Goal: Task Accomplishment & Management: Manage account settings

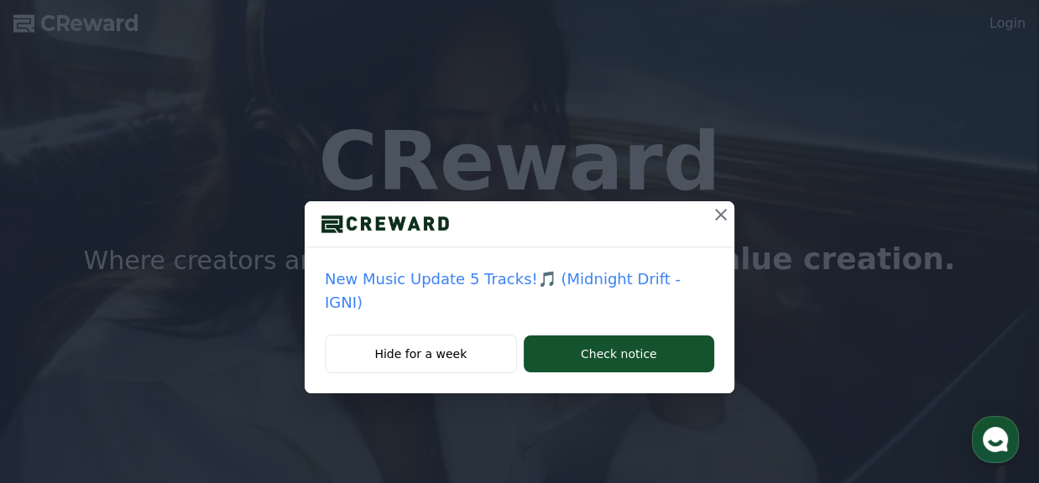
click at [719, 210] on div "New Music Update 5 Tracks!🎵 (Midnight Drift - IGNI) Hide for a week Check notice" at bounding box center [519, 210] width 1039 height 421
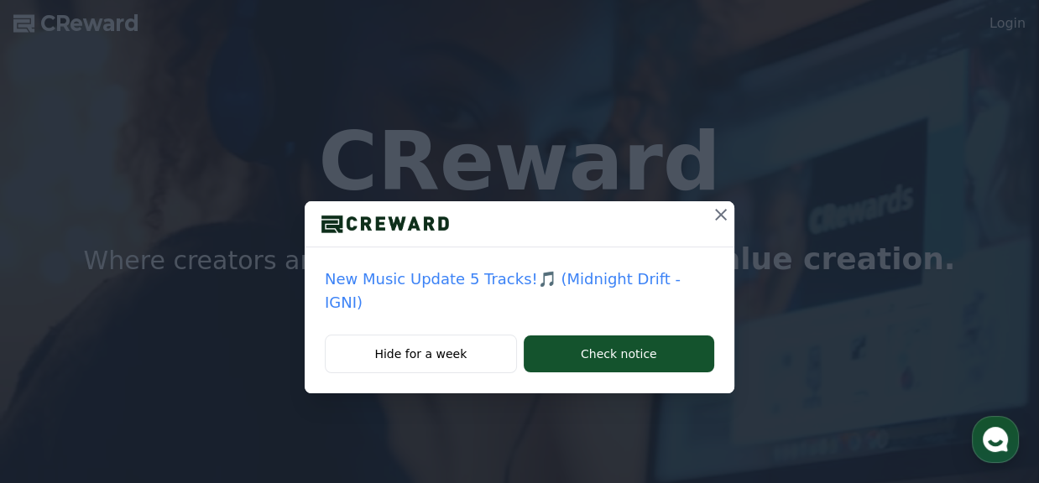
click at [717, 212] on button at bounding box center [721, 214] width 27 height 27
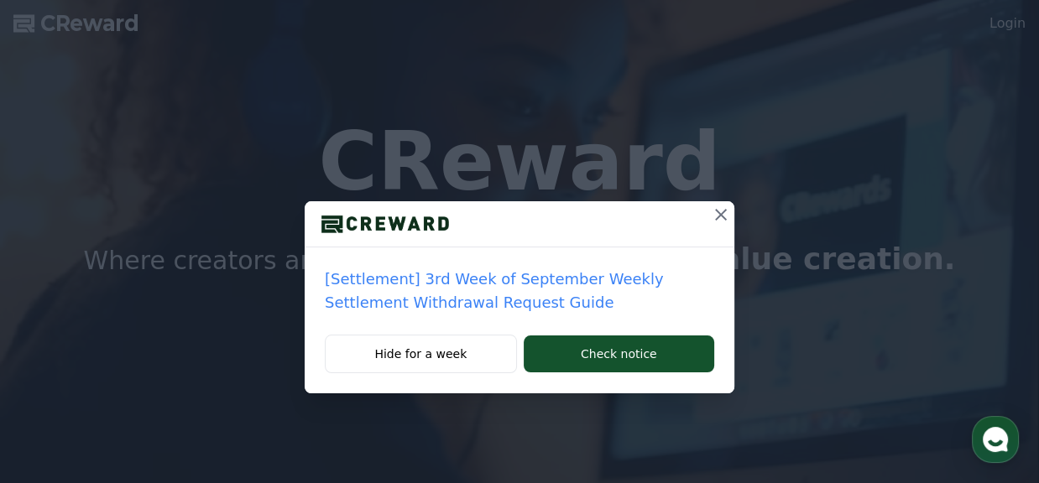
click at [704, 221] on div at bounding box center [520, 224] width 430 height 46
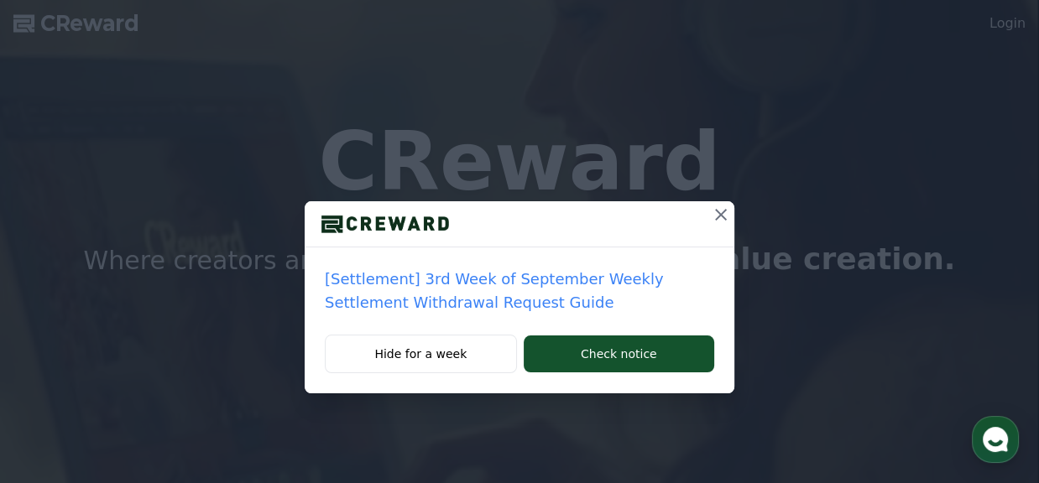
click at [704, 219] on div at bounding box center [520, 224] width 430 height 46
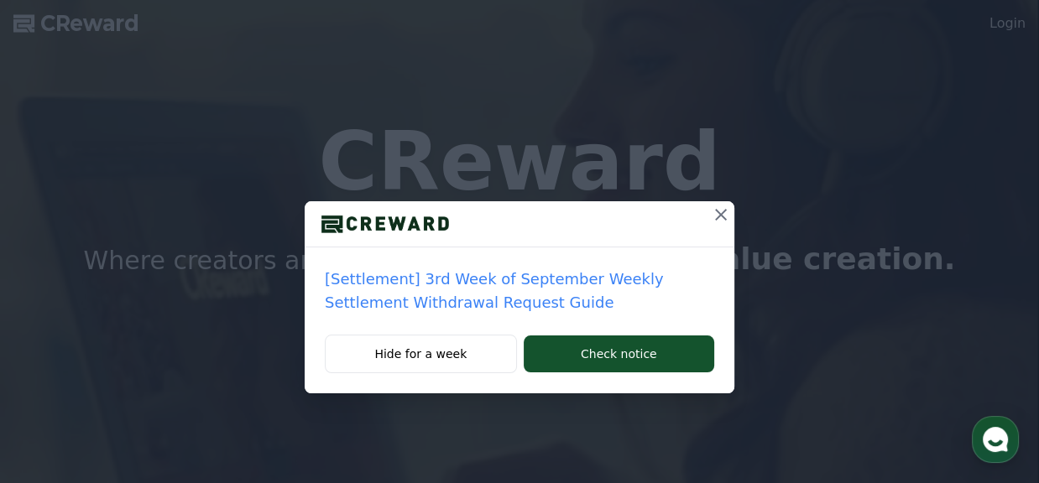
click at [714, 219] on icon at bounding box center [721, 215] width 20 height 20
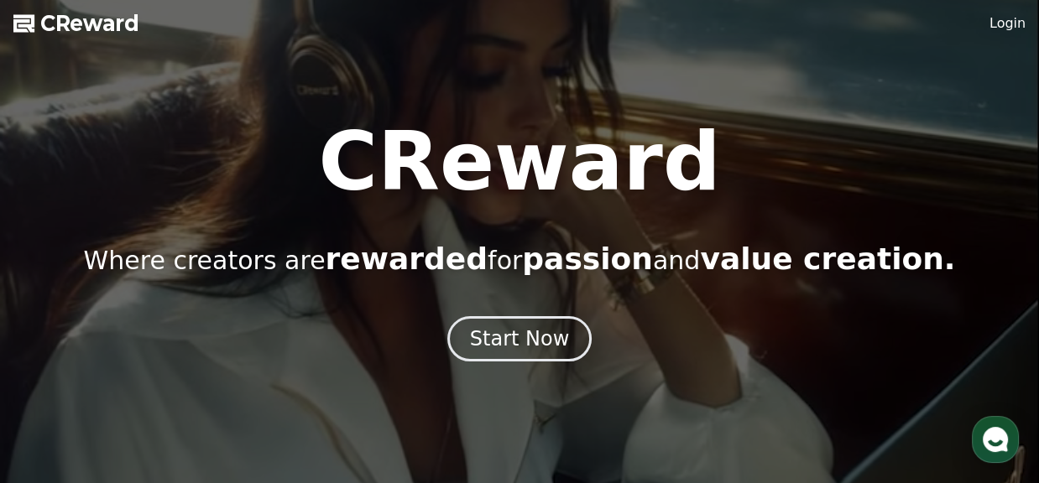
click at [721, 217] on div "CReward Where creators are rewarded for passion and value creation." at bounding box center [519, 199] width 1039 height 154
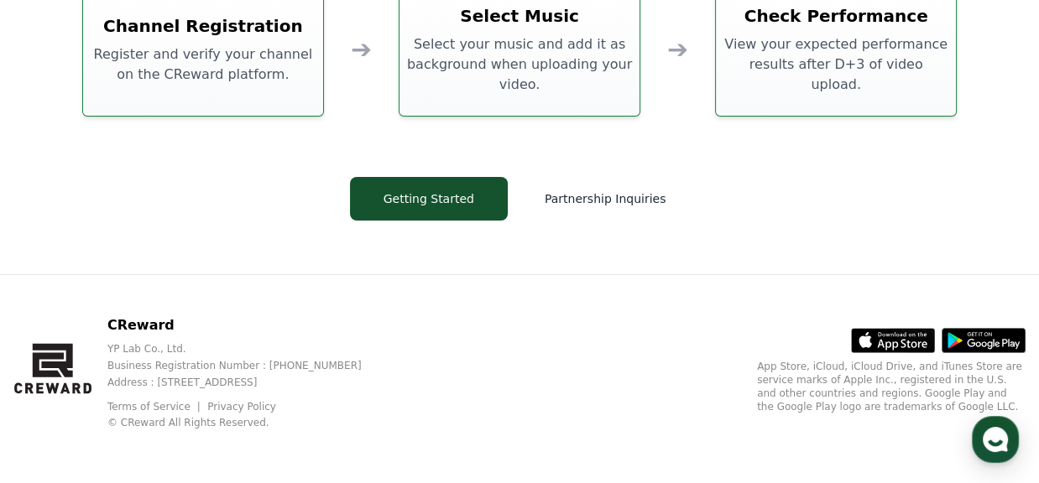
scroll to position [4521, 0]
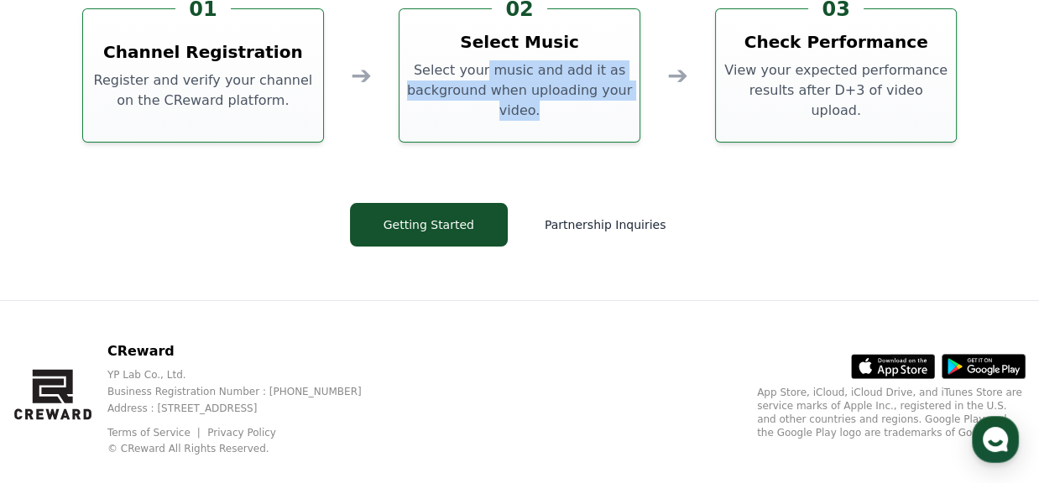
drag, startPoint x: 494, startPoint y: 72, endPoint x: 568, endPoint y: 121, distance: 89.2
click at [568, 121] on div "02 Select Music Select your music and add it as background when uploading your …" at bounding box center [520, 75] width 242 height 134
click at [524, 123] on div "02 Select Music Select your music and add it as background when uploading your …" at bounding box center [520, 75] width 242 height 134
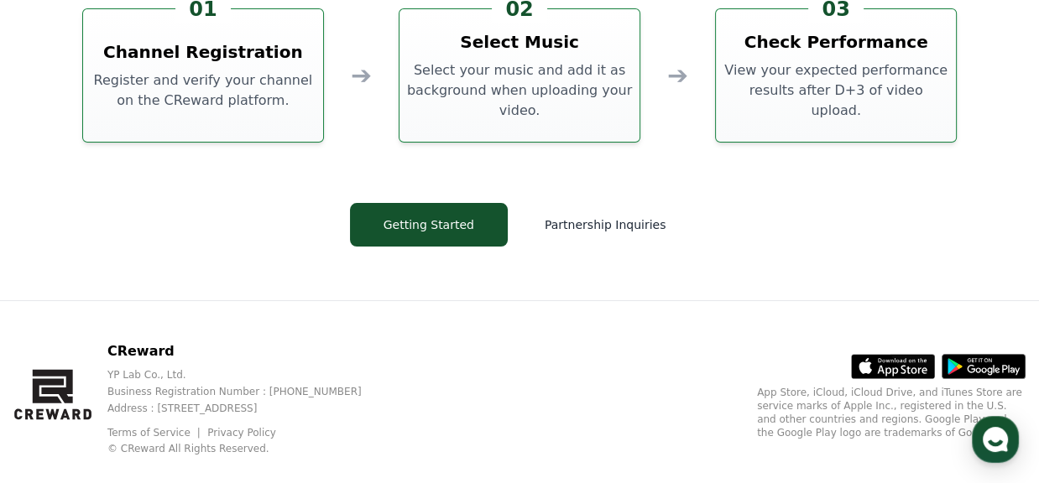
click at [569, 175] on div "CReward How to Use CReward Music 01 Channel Registration Register and verify yo…" at bounding box center [519, 47] width 1007 height 507
click at [370, 227] on button "Getting Started" at bounding box center [429, 225] width 158 height 44
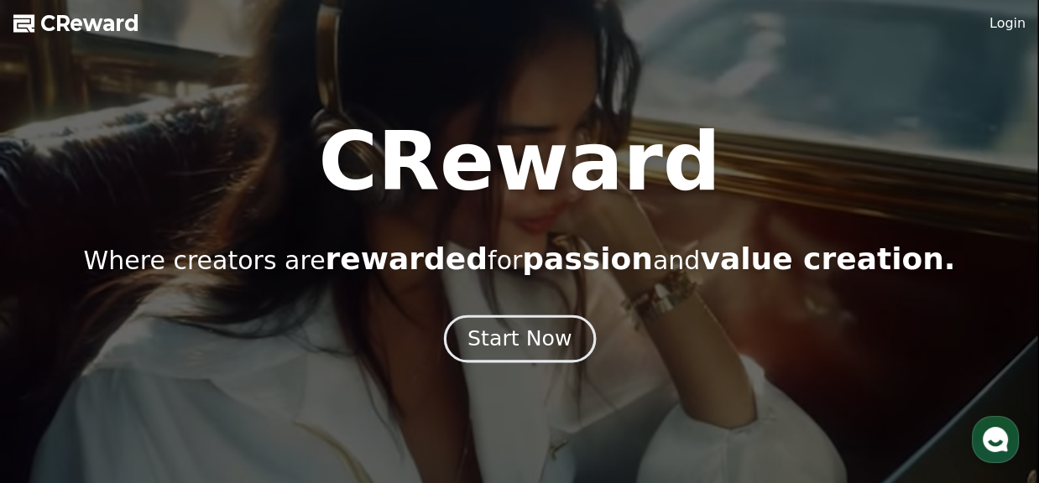
click at [494, 331] on div "Start Now" at bounding box center [520, 339] width 104 height 29
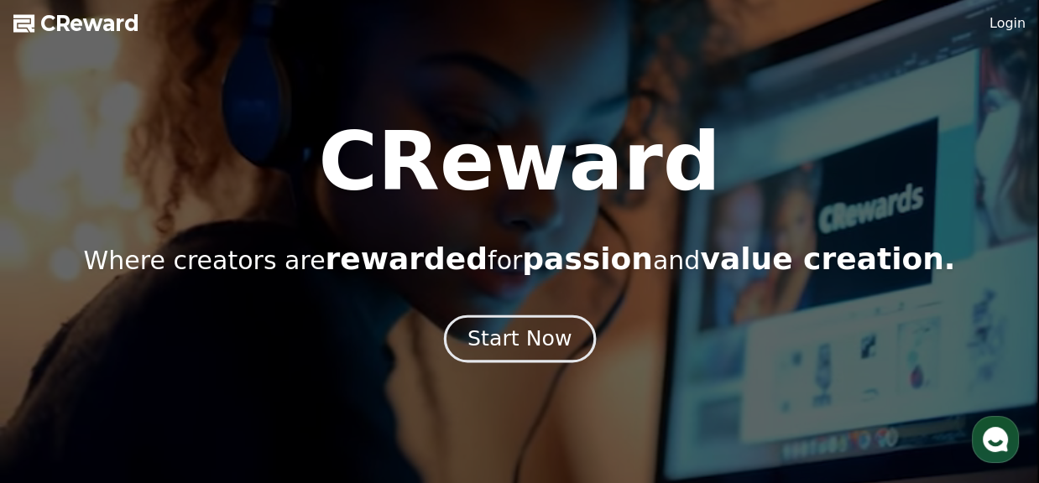
click at [515, 333] on div "Start Now" at bounding box center [520, 339] width 104 height 29
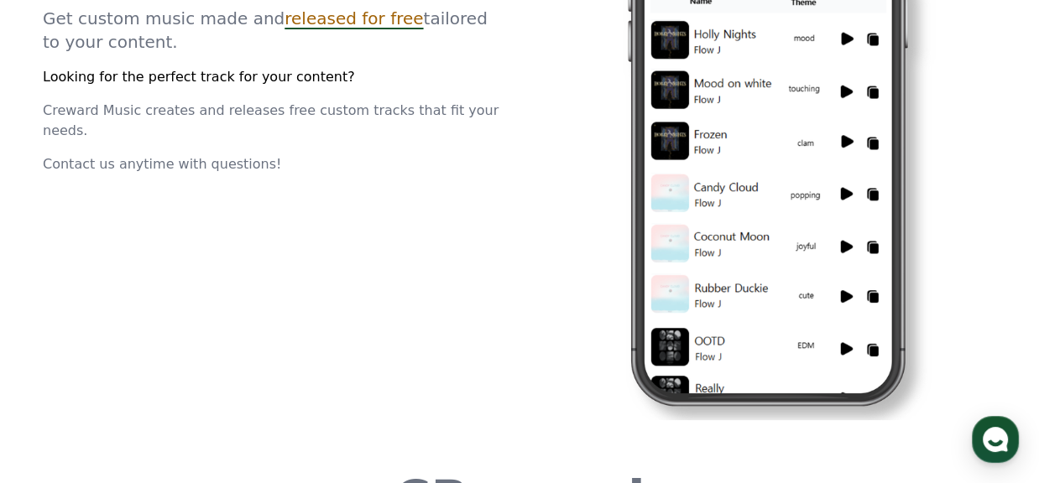
scroll to position [4547, 0]
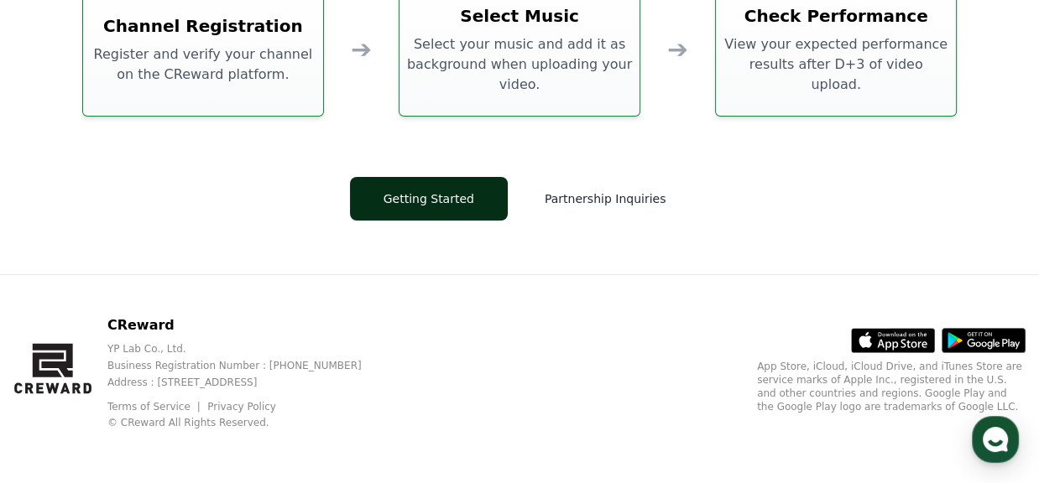
click at [414, 211] on button "Getting Started" at bounding box center [429, 199] width 158 height 44
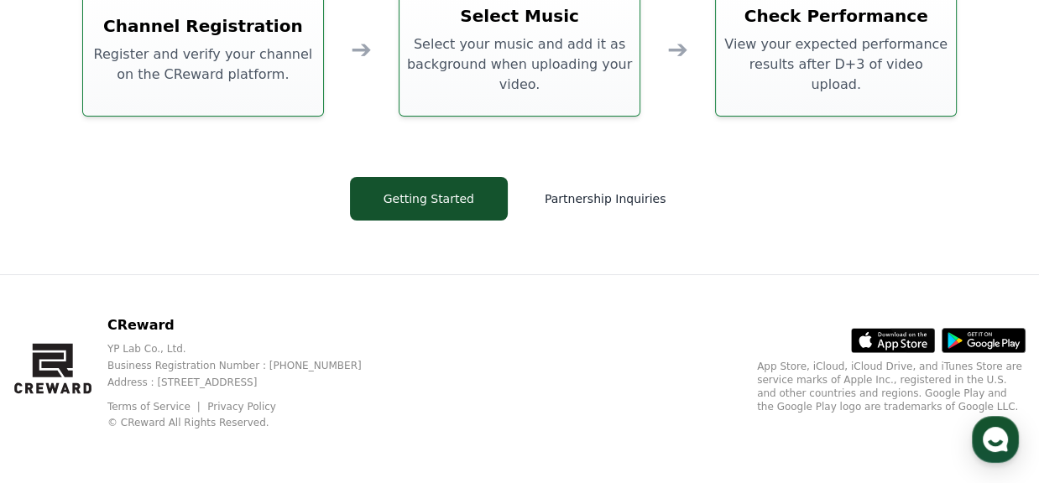
scroll to position [4380, 0]
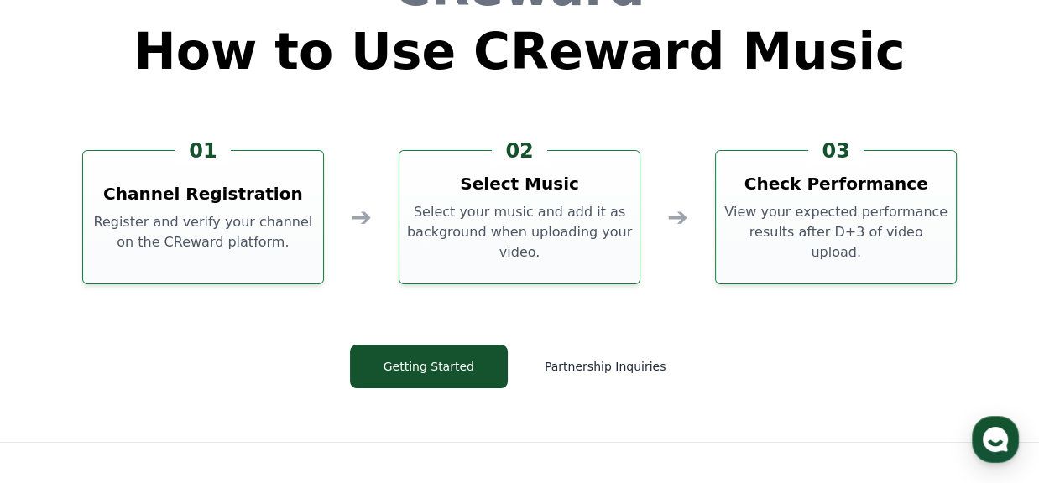
click at [483, 190] on h3 "Select Music" at bounding box center [519, 184] width 119 height 24
click at [824, 193] on h3 "Check Performance" at bounding box center [836, 184] width 184 height 24
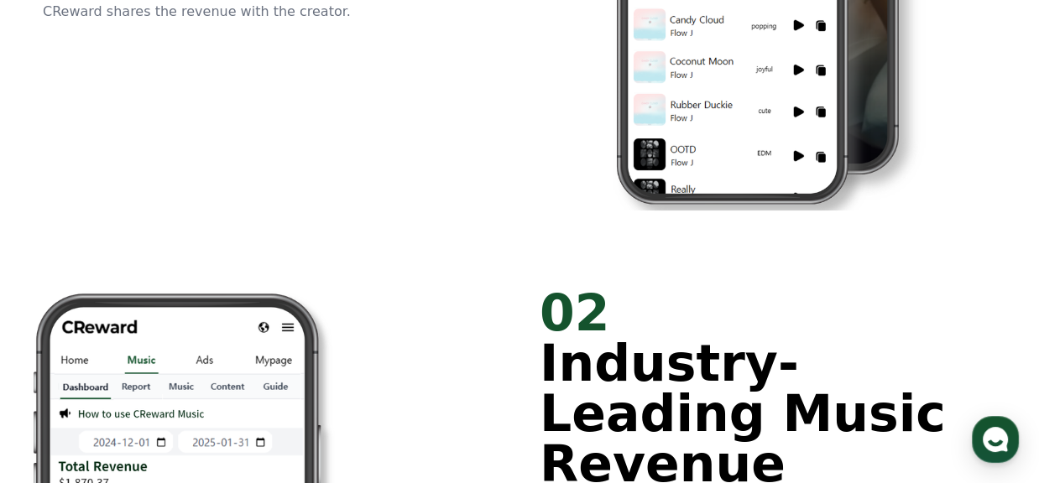
scroll to position [0, 0]
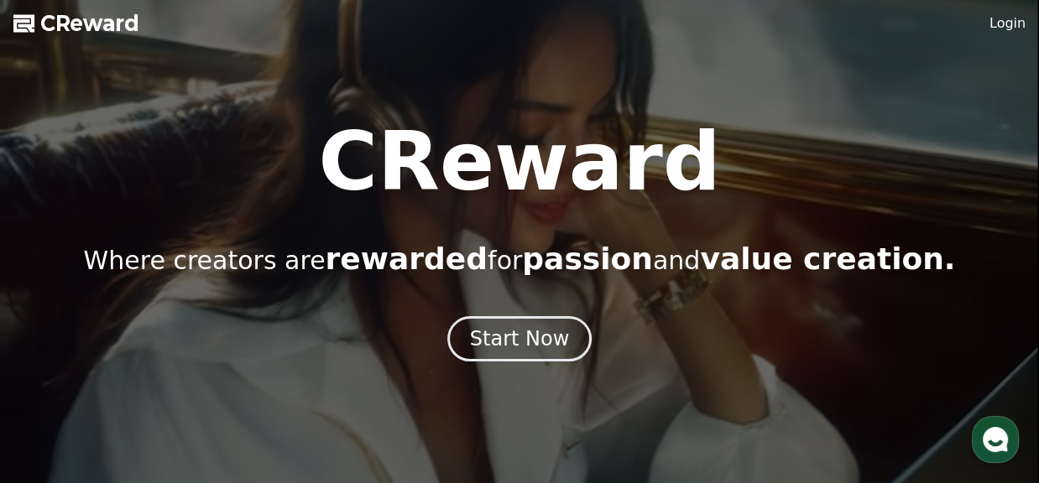
click at [997, 27] on link "Login" at bounding box center [1008, 23] width 36 height 20
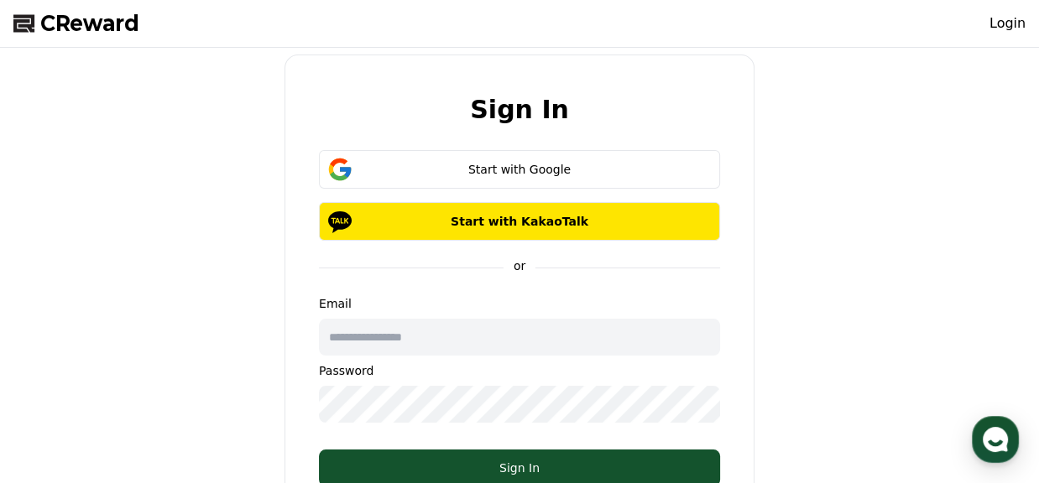
click at [421, 344] on input "text" at bounding box center [519, 337] width 401 height 37
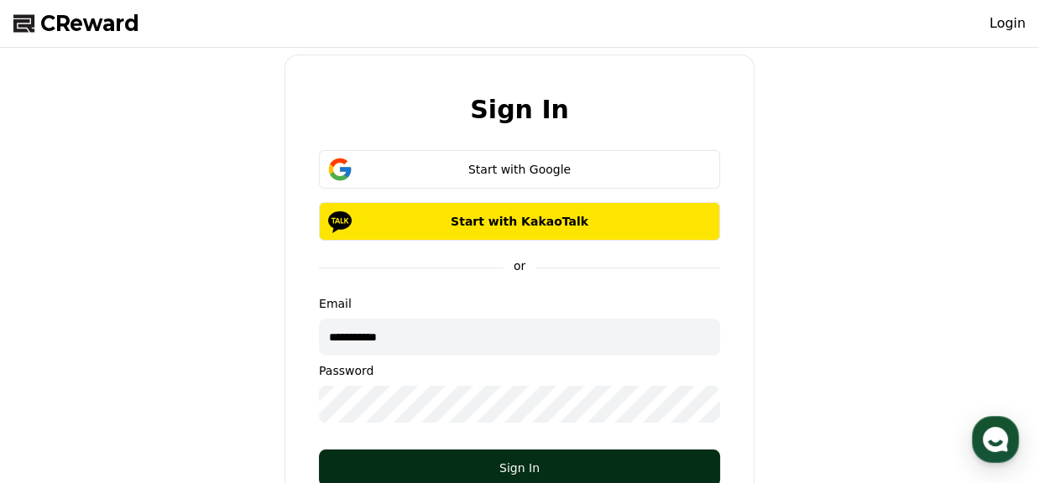
click at [498, 455] on button "Sign In" at bounding box center [519, 468] width 401 height 37
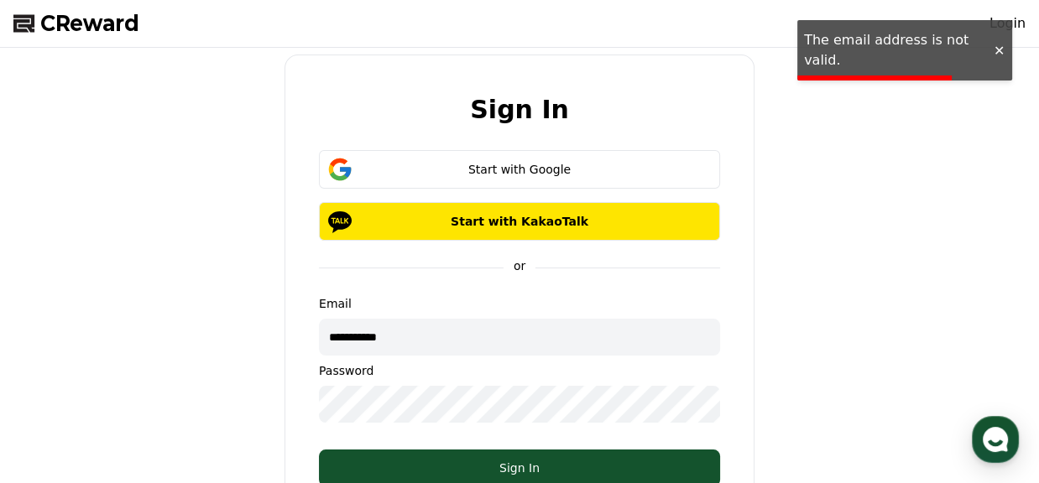
click at [441, 296] on p "Email" at bounding box center [519, 303] width 401 height 17
click at [442, 337] on input "**********" at bounding box center [519, 337] width 401 height 37
click at [557, 343] on input "**********" at bounding box center [519, 337] width 401 height 37
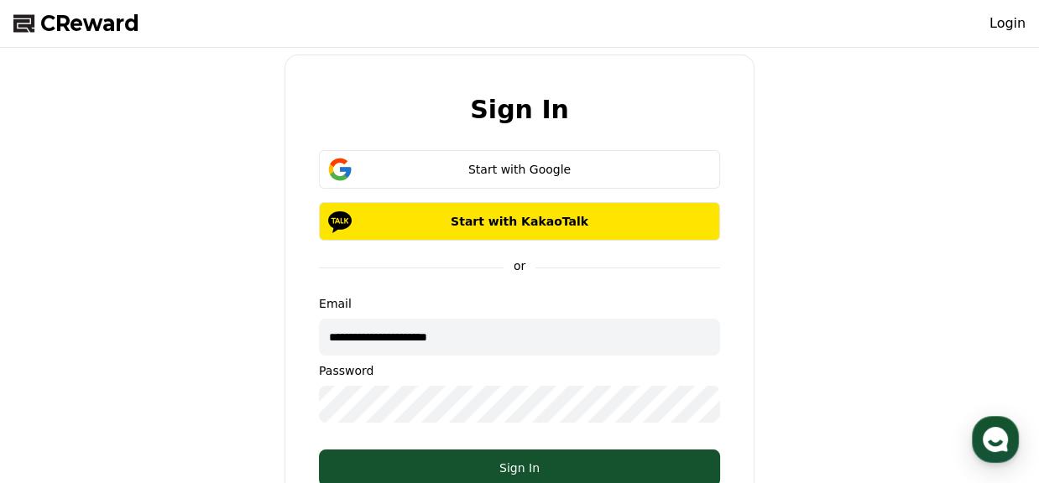
type input "**********"
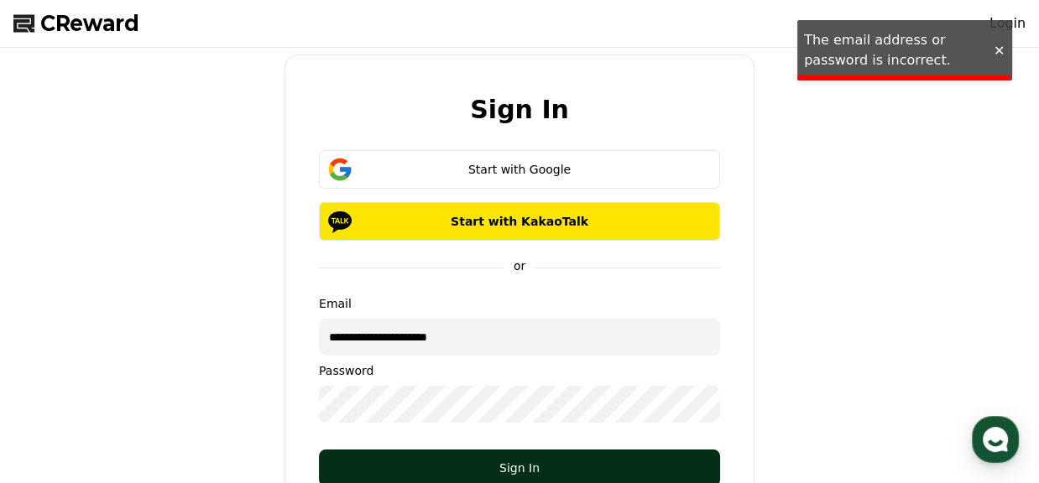
click at [459, 473] on div "Sign In" at bounding box center [520, 468] width 334 height 17
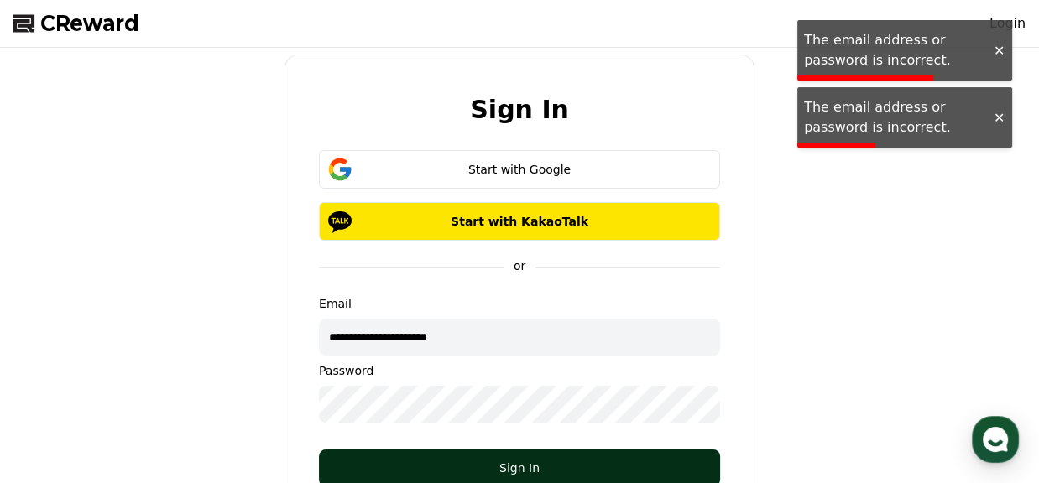
click at [468, 456] on button "Sign In" at bounding box center [519, 468] width 401 height 37
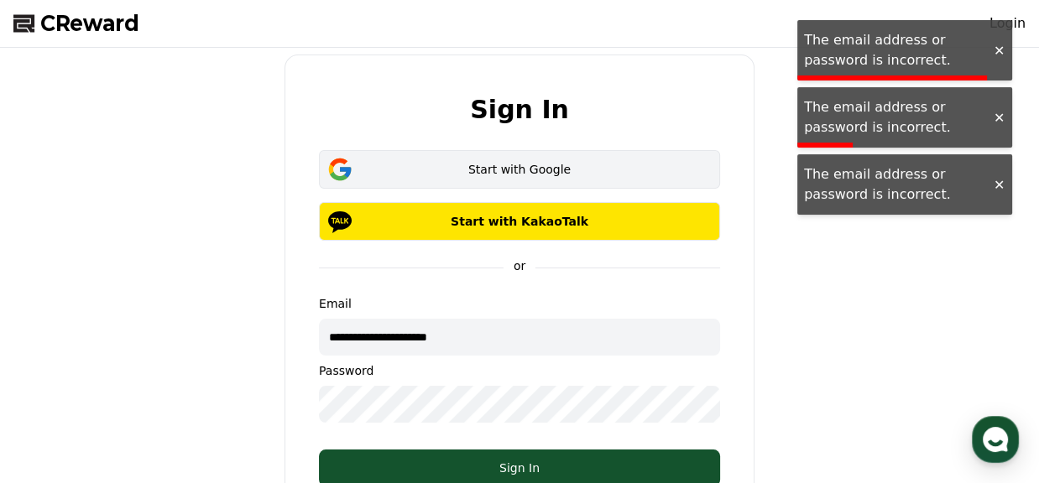
click at [525, 165] on div "Start with Google" at bounding box center [519, 169] width 353 height 17
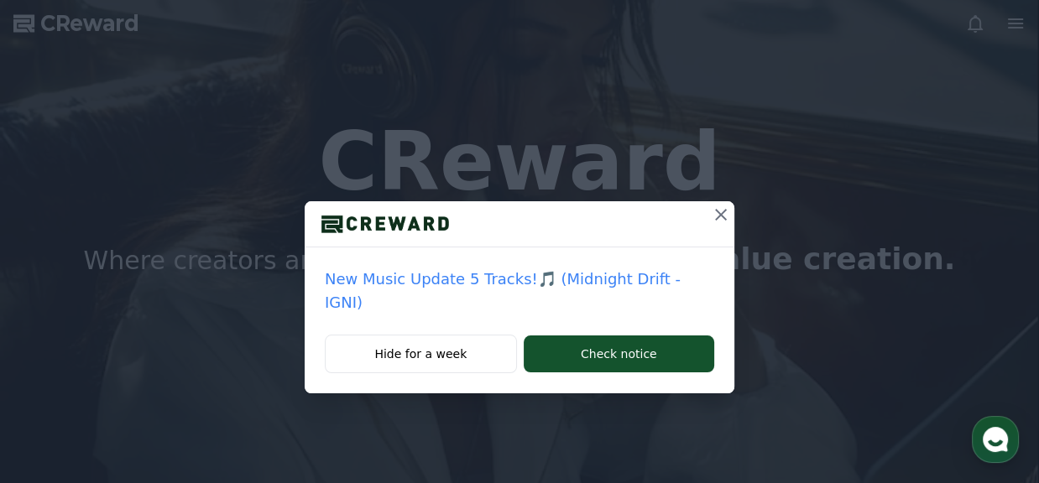
scroll to position [727, 0]
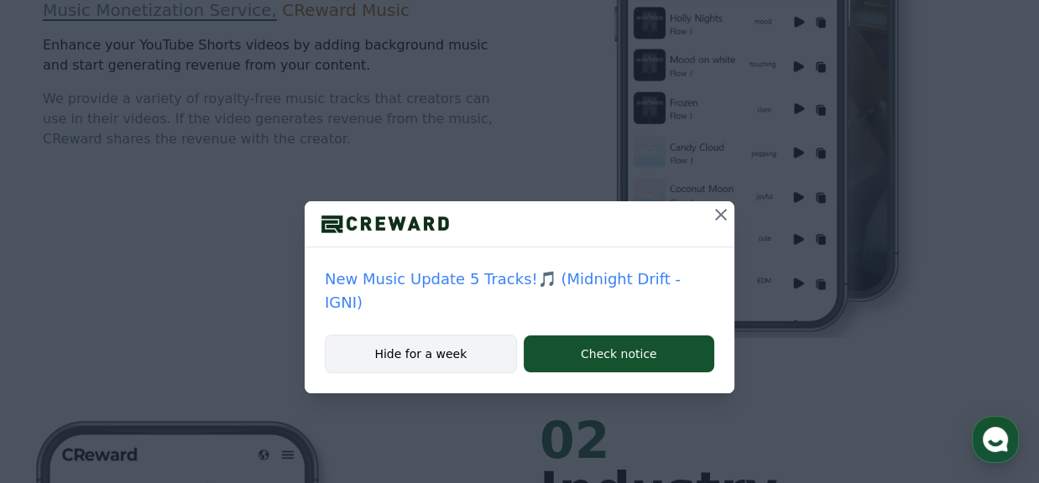
click at [499, 336] on button "Hide for a week" at bounding box center [421, 354] width 192 height 39
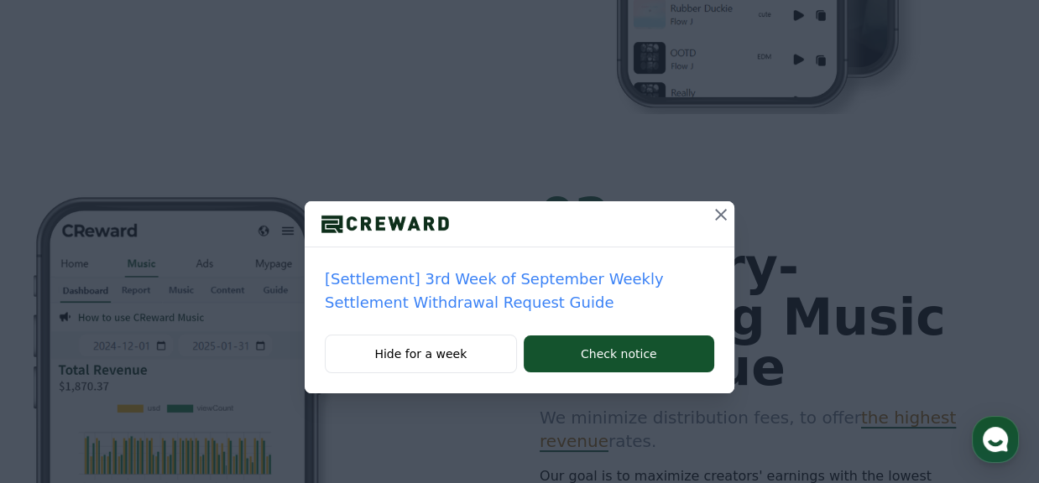
click at [462, 325] on div "[Settlement] 3rd Week of September Weekly Settlement Withdrawal Request Guide" at bounding box center [520, 291] width 430 height 87
click at [462, 327] on div "[Settlement] 3rd Week of September Weekly Settlement Withdrawal Request Guide" at bounding box center [520, 291] width 430 height 87
click at [458, 358] on button "Hide for a week" at bounding box center [421, 354] width 192 height 39
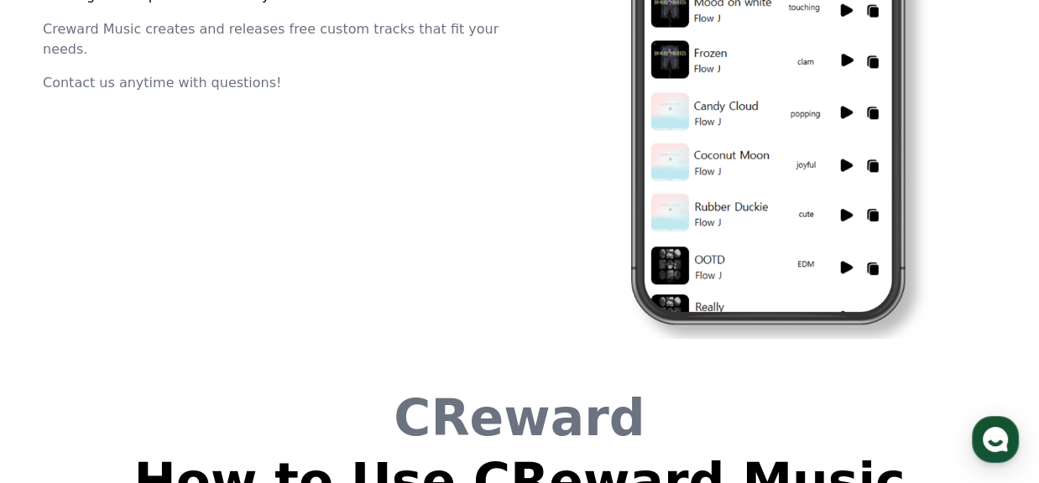
scroll to position [4547, 0]
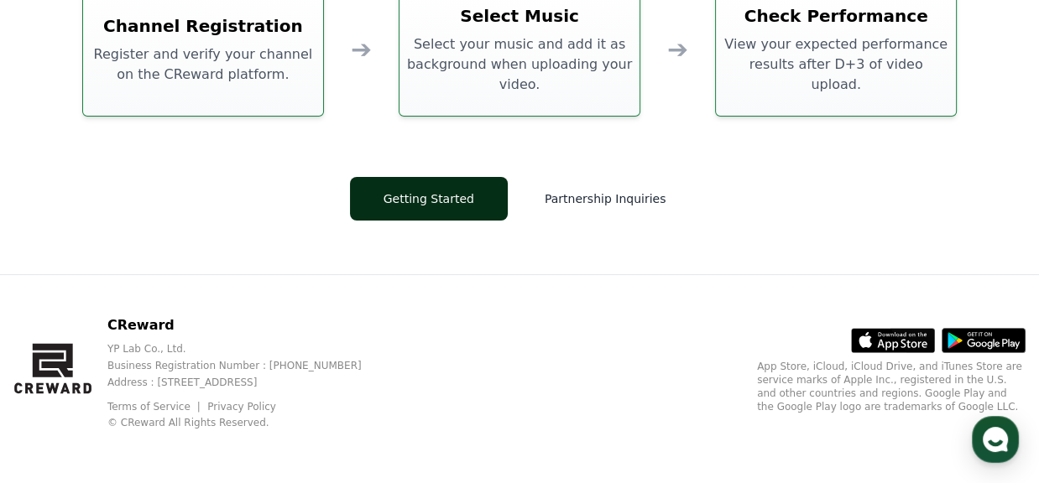
click at [471, 196] on button "Getting Started" at bounding box center [429, 199] width 158 height 44
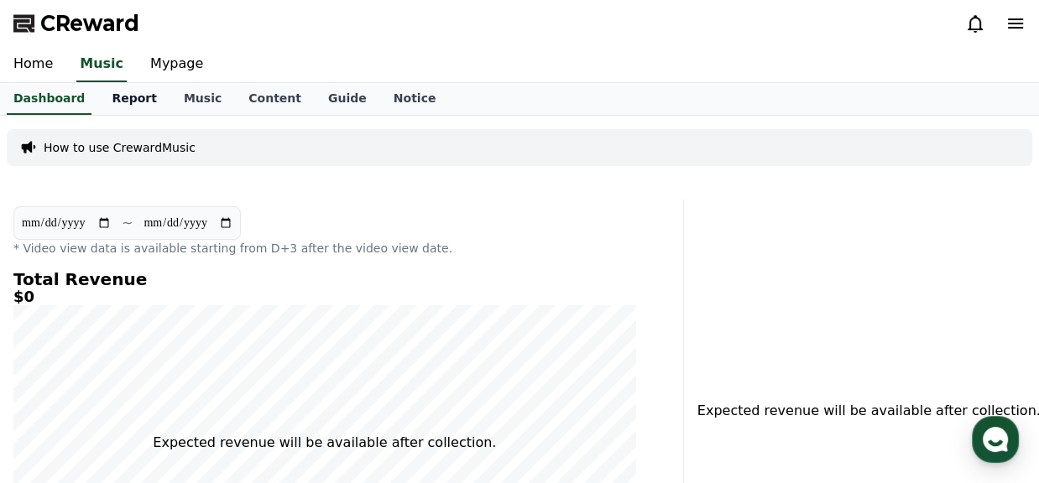
click at [133, 105] on link "Report" at bounding box center [134, 99] width 72 height 32
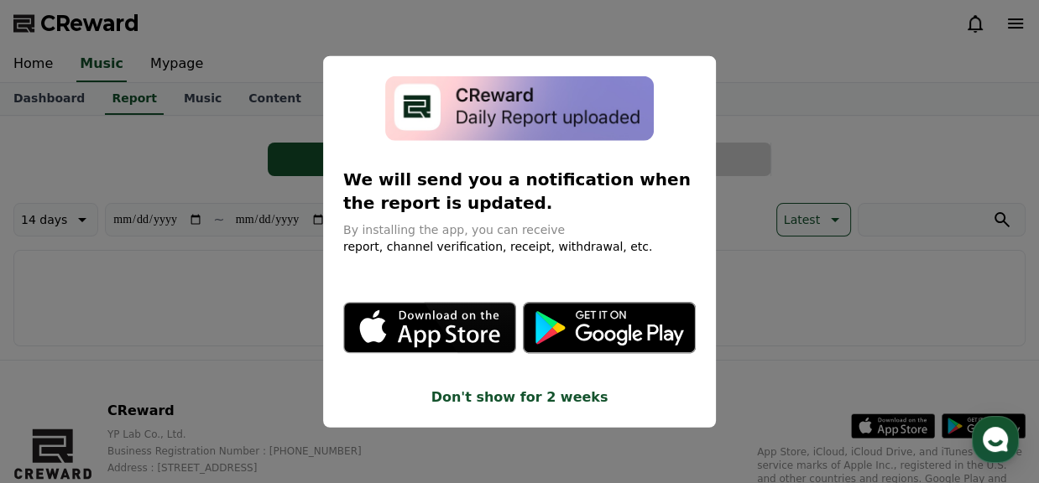
click at [517, 397] on button "Don't show for 2 weeks" at bounding box center [519, 397] width 353 height 20
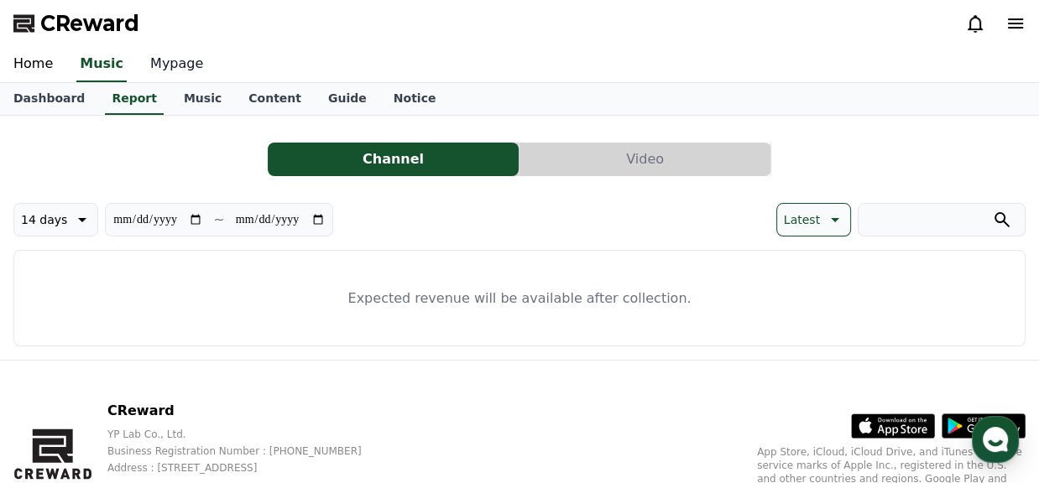
click at [166, 64] on link "Mypage" at bounding box center [177, 64] width 80 height 35
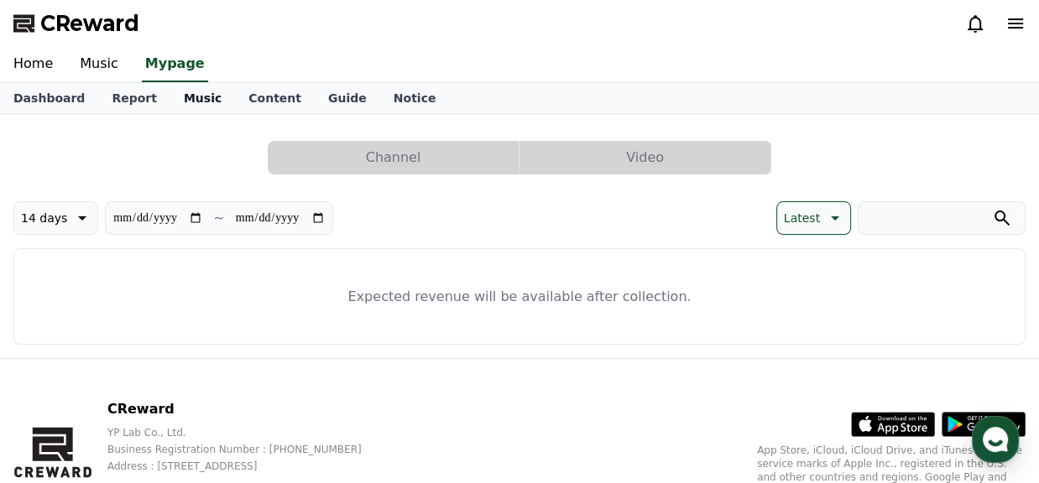
select select "**********"
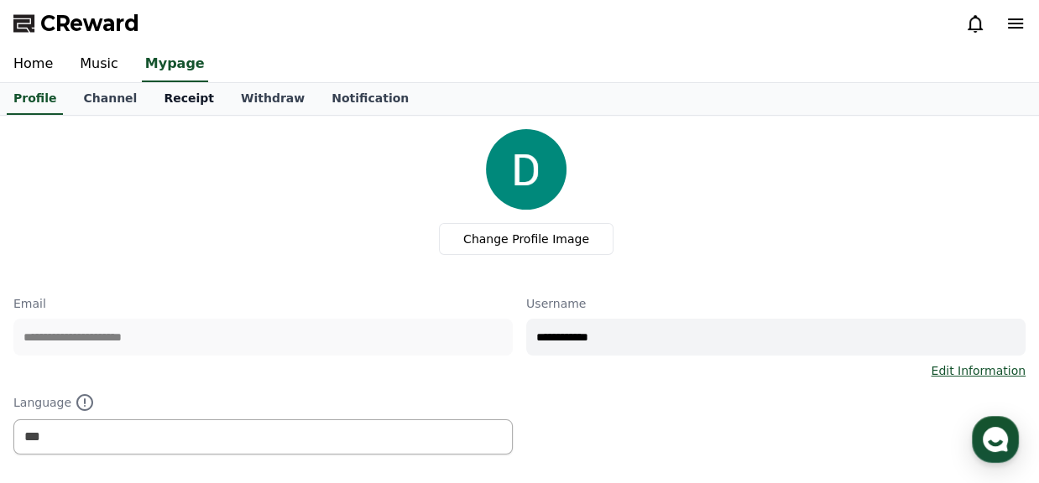
click at [181, 95] on link "Receipt" at bounding box center [188, 99] width 77 height 32
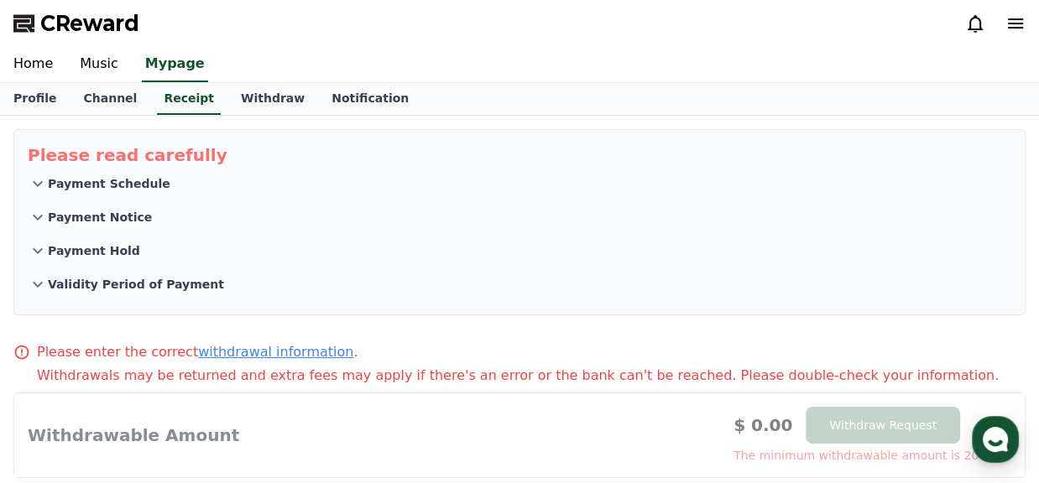
click at [112, 196] on button "Payment Schedule" at bounding box center [520, 184] width 984 height 34
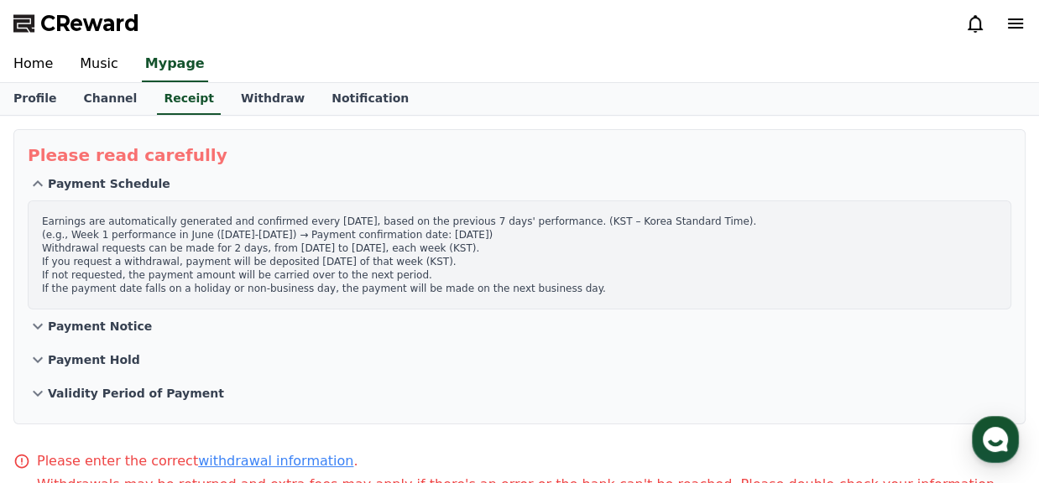
click at [133, 324] on p "Payment Notice" at bounding box center [100, 326] width 104 height 17
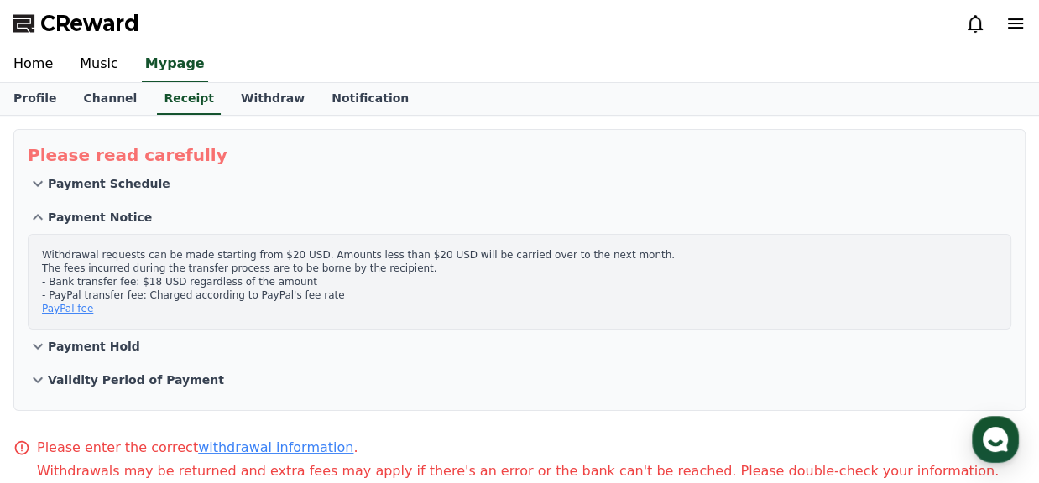
click at [118, 343] on p "Payment Hold" at bounding box center [94, 346] width 92 height 17
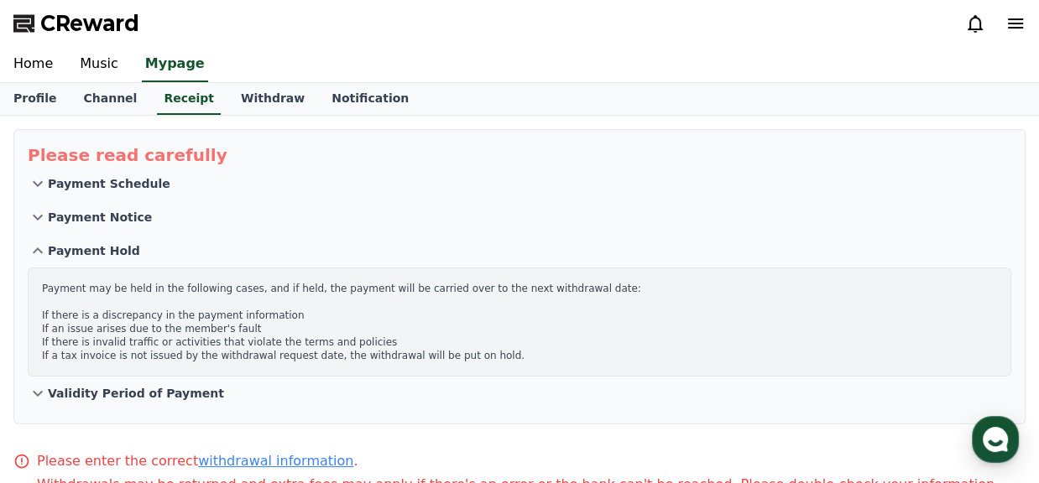
click at [110, 409] on section "Please read carefully Payment Schedule Payment Notice Payment Hold Payment may …" at bounding box center [519, 276] width 1012 height 295
click at [112, 400] on p "Validity Period of Payment" at bounding box center [136, 393] width 176 height 17
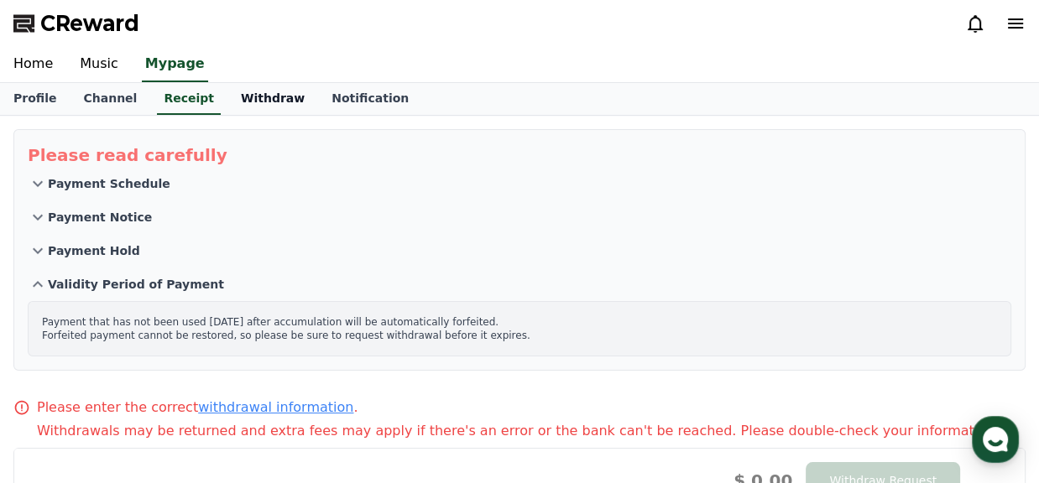
click at [255, 100] on link "Withdraw" at bounding box center [272, 99] width 91 height 32
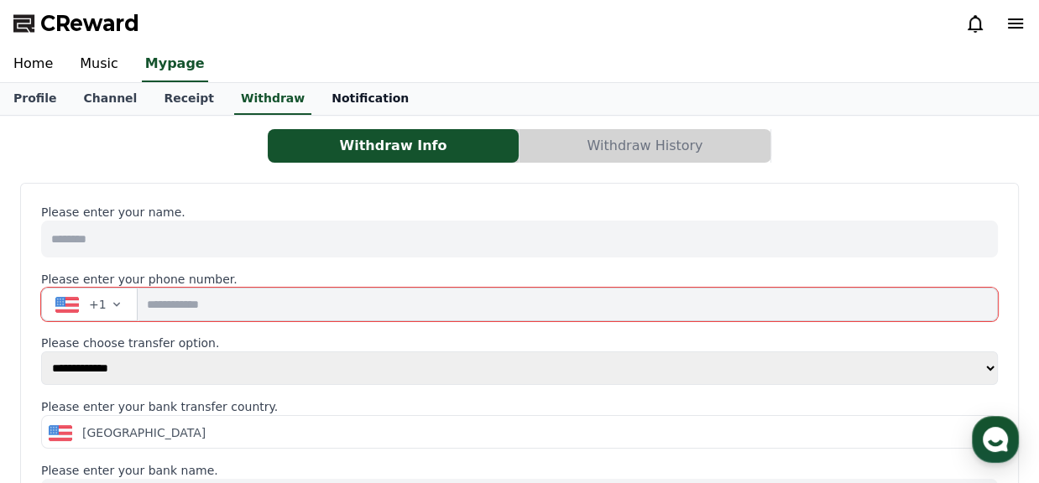
click at [323, 103] on link "Notification" at bounding box center [370, 99] width 104 height 32
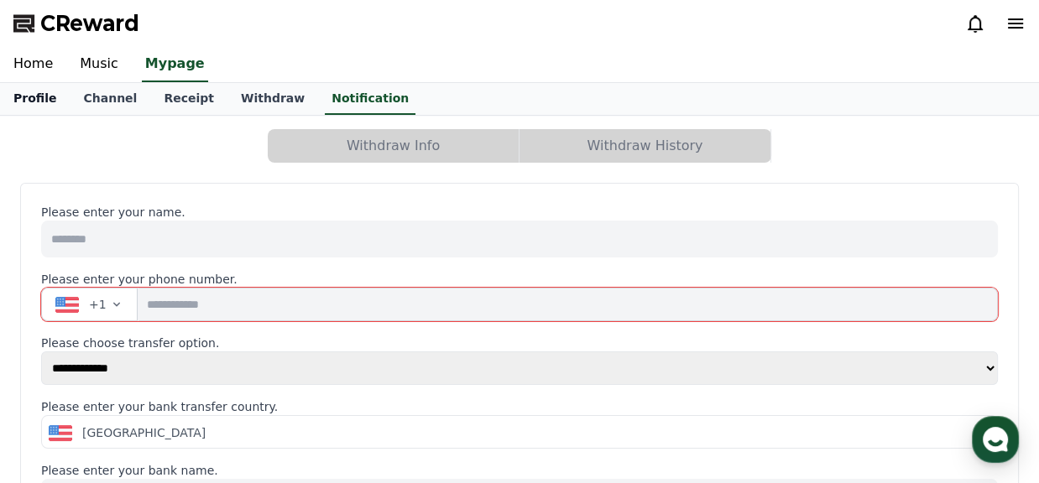
click at [30, 84] on link "Profile" at bounding box center [35, 99] width 70 height 32
click at [46, 105] on link "Profile" at bounding box center [35, 99] width 56 height 32
click at [93, 62] on link "Music" at bounding box center [98, 64] width 65 height 35
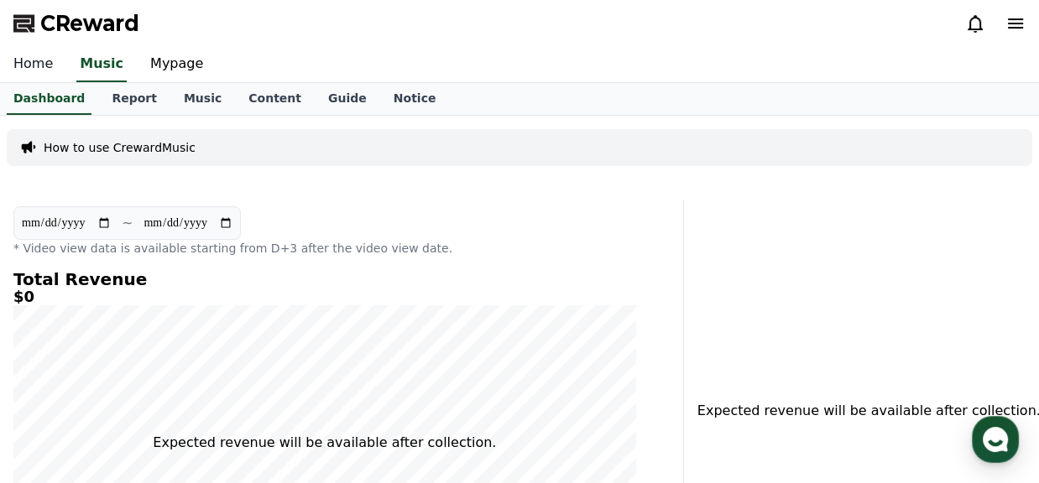
click at [26, 52] on link "Home" at bounding box center [33, 64] width 66 height 35
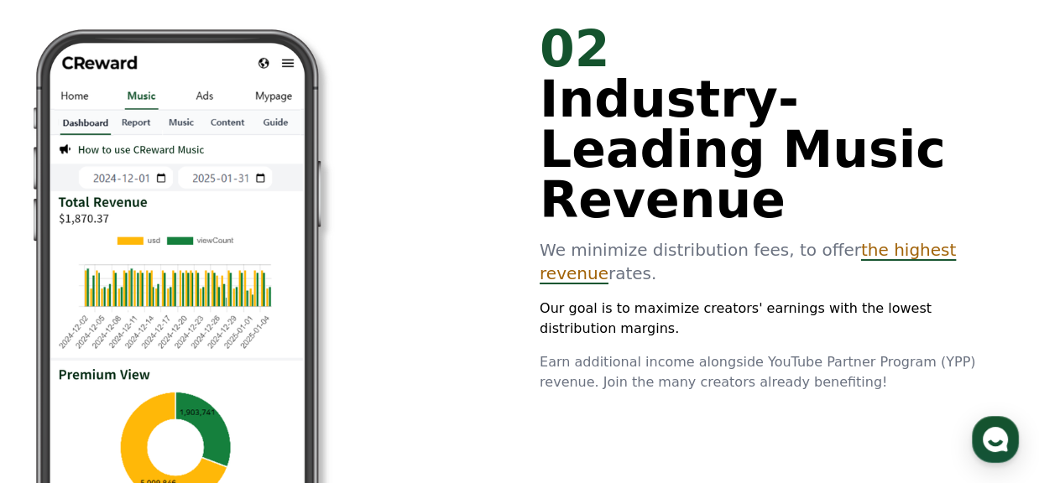
scroll to position [951, 0]
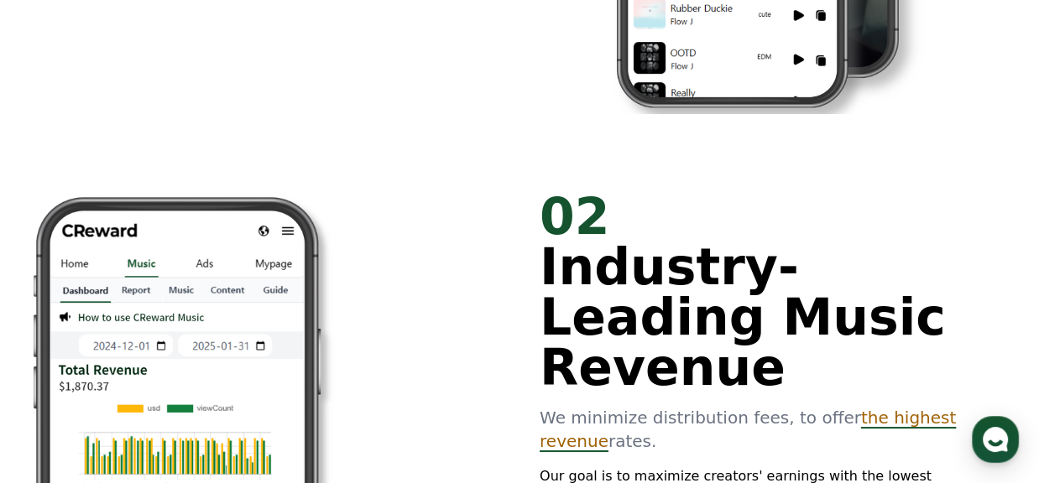
click at [881, 406] on p "We minimize distribution fees, to offer the highest revenue rates." at bounding box center [768, 429] width 457 height 47
click at [880, 406] on p "We minimize distribution fees, to offer the highest revenue rates." at bounding box center [768, 429] width 457 height 47
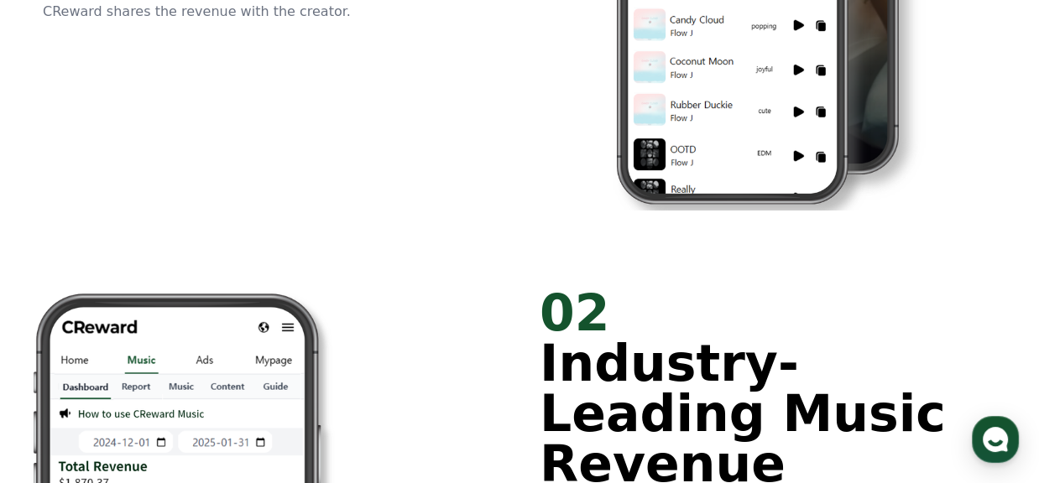
scroll to position [0, 0]
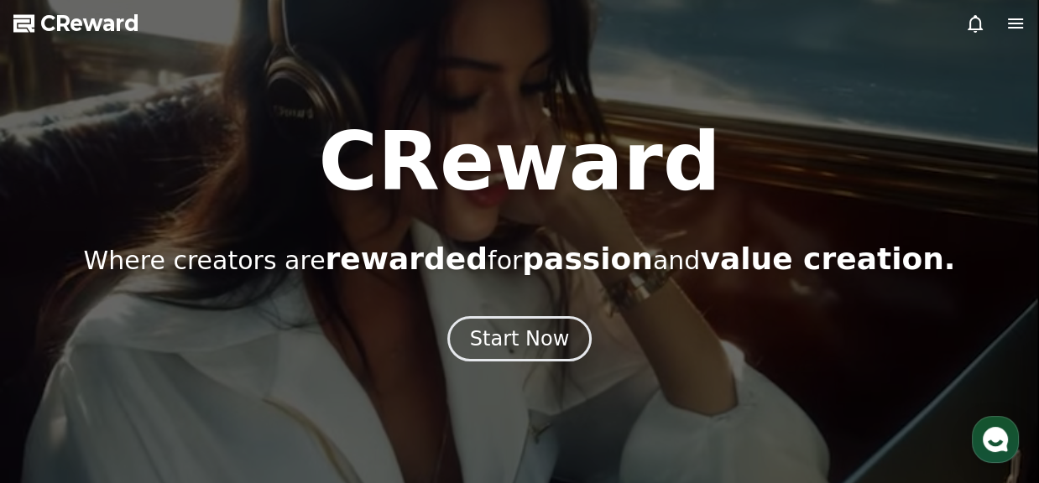
click at [488, 229] on div "CReward Where creators are rewarded for passion and value creation." at bounding box center [519, 199] width 1039 height 154
